Goal: Task Accomplishment & Management: Use online tool/utility

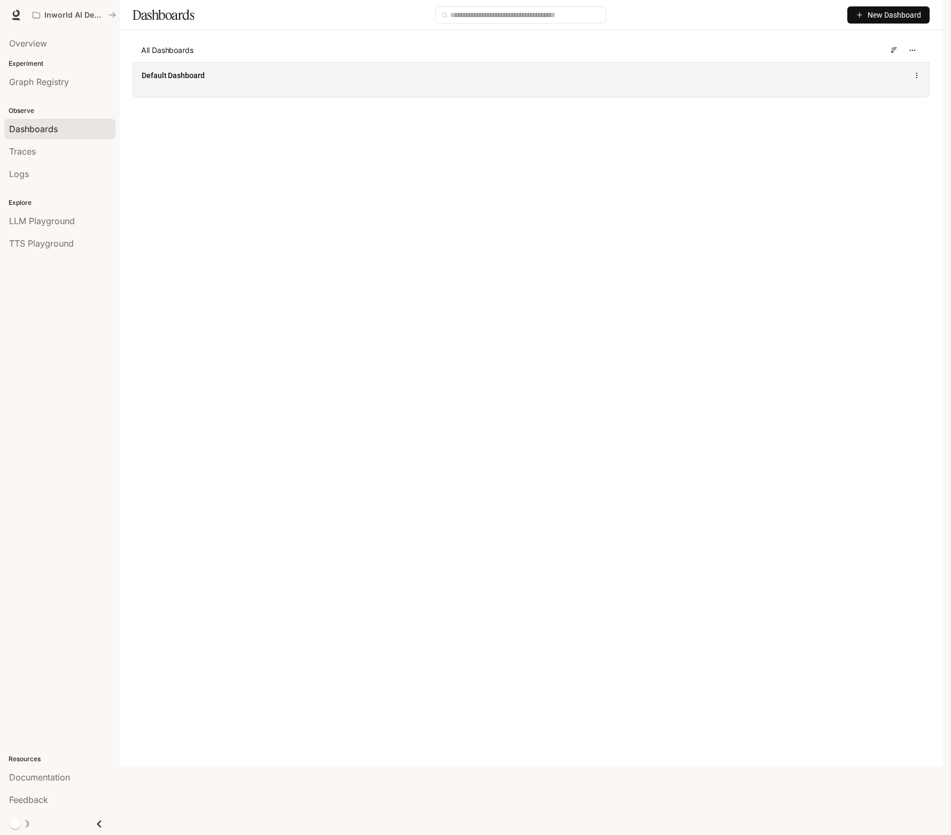
click at [187, 81] on span "Default Dashboard" at bounding box center [173, 75] width 63 height 11
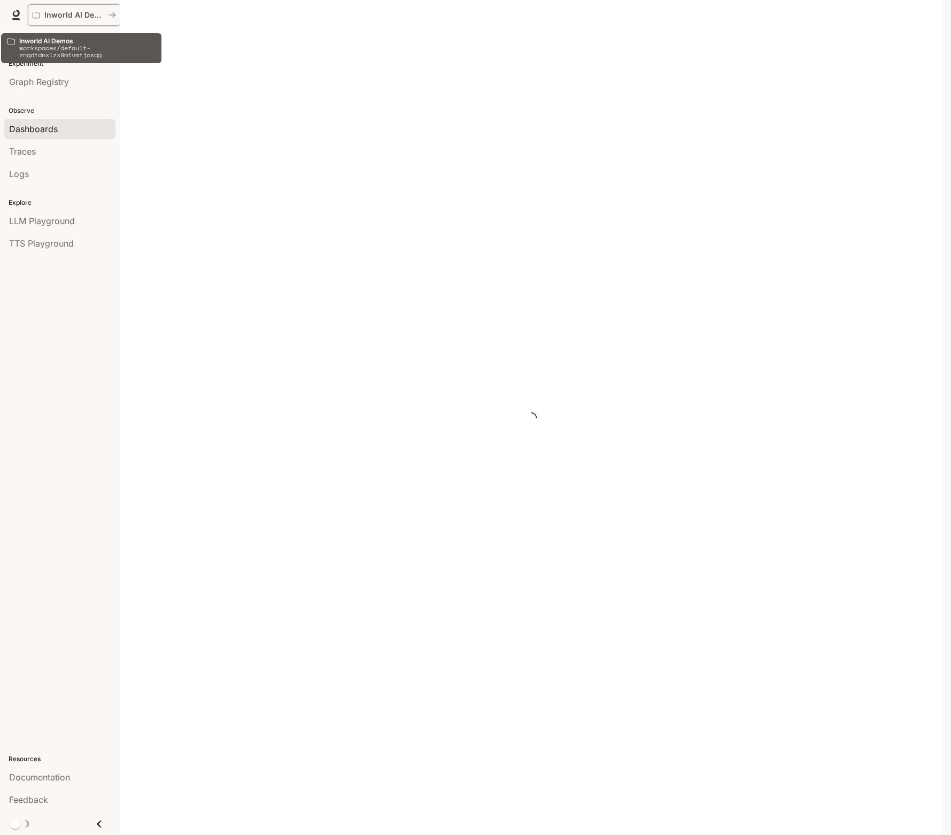
click at [91, 12] on p "Inworld AI Demos" at bounding box center [74, 15] width 60 height 9
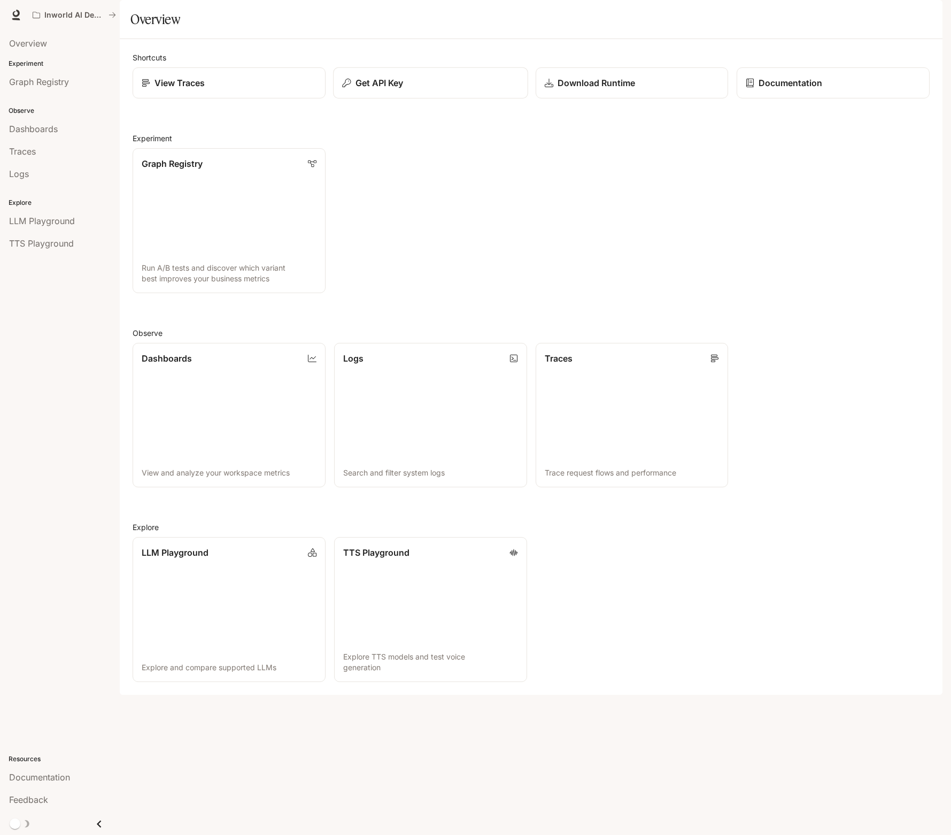
click at [465, 89] on div "Get API Key" at bounding box center [430, 82] width 176 height 13
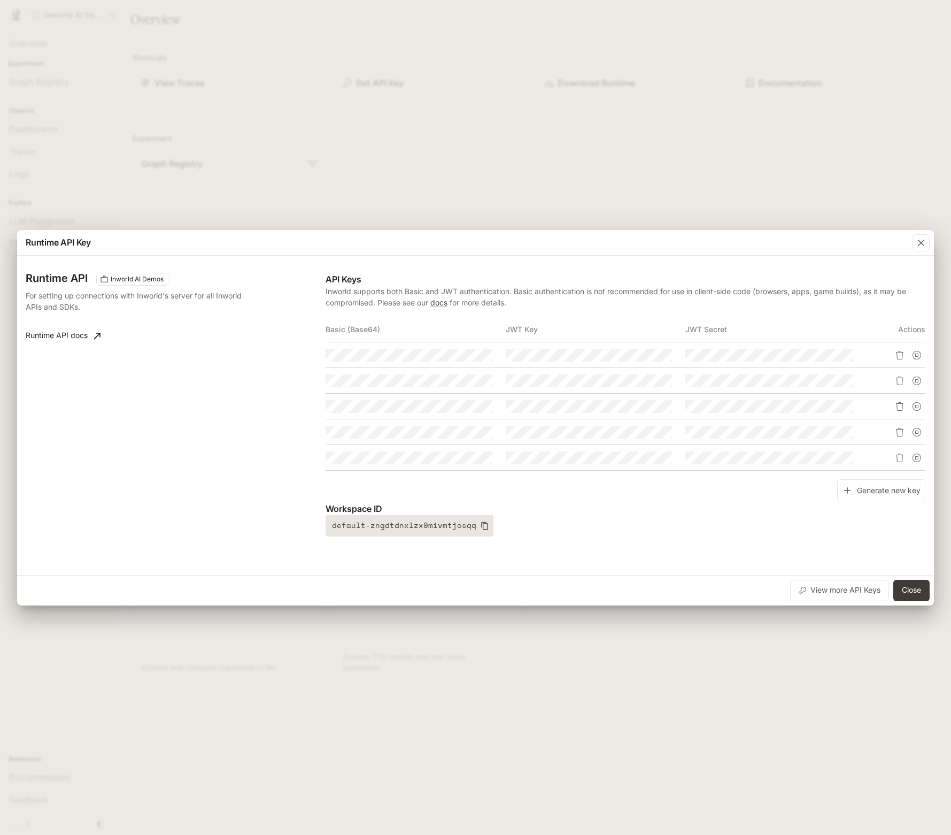
click at [481, 522] on icon "button" at bounding box center [485, 525] width 9 height 9
